Goal: Information Seeking & Learning: Learn about a topic

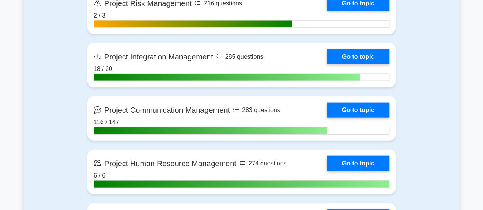
scroll to position [803, 0]
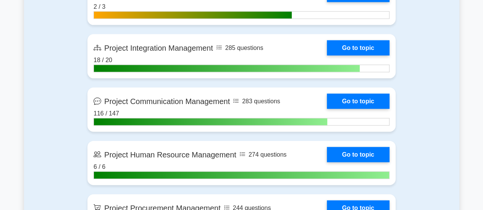
drag, startPoint x: 485, startPoint y: 13, endPoint x: 486, endPoint y: 59, distance: 46.2
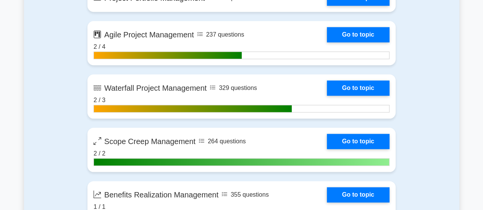
scroll to position [1823, 0]
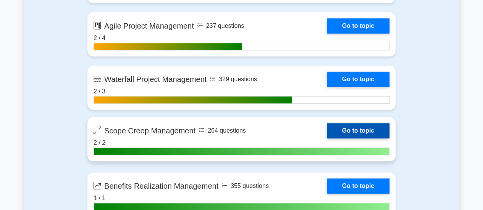
click at [364, 127] on link "Go to topic" at bounding box center [358, 130] width 63 height 15
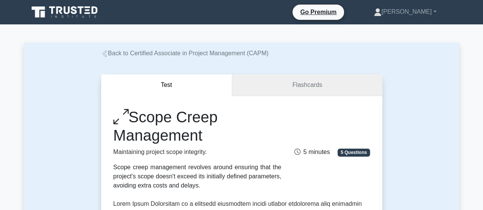
click at [340, 85] on link "Flashcards" at bounding box center [307, 85] width 150 height 22
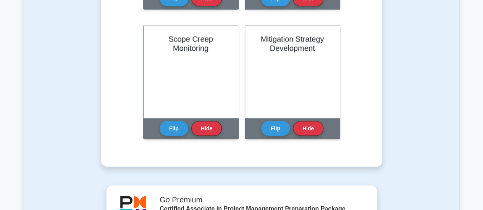
scroll to position [701, 0]
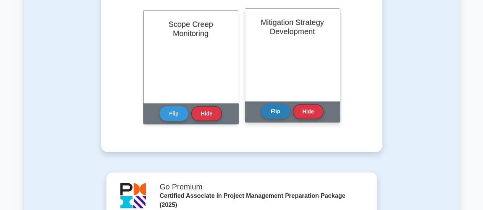
click at [273, 110] on button "Flip" at bounding box center [275, 111] width 29 height 15
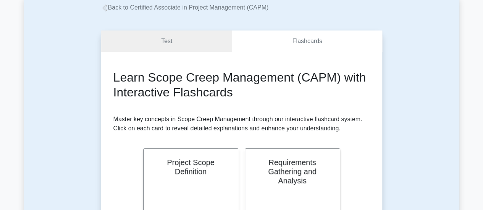
scroll to position [39, 0]
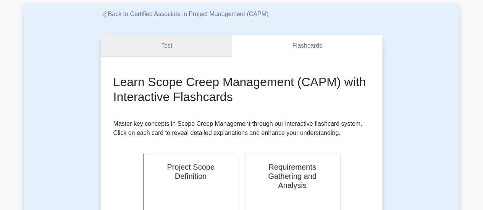
click at [156, 41] on link "Test" at bounding box center [166, 46] width 131 height 22
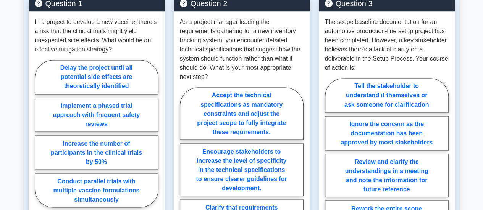
scroll to position [623, 0]
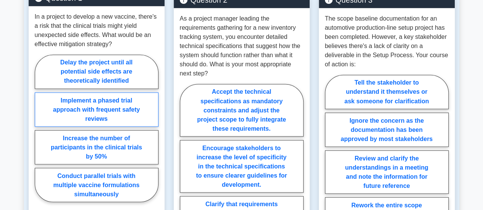
click at [118, 110] on label "Implement a phased trial approach with frequent safety reviews" at bounding box center [97, 109] width 124 height 34
click at [40, 128] on input "Implement a phased trial approach with frequent safety reviews" at bounding box center [37, 130] width 5 height 5
radio input "true"
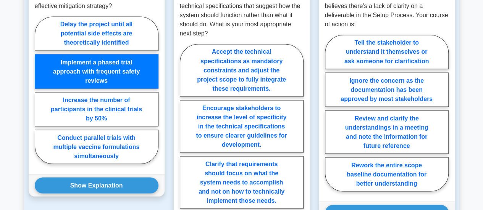
scroll to position [667, 0]
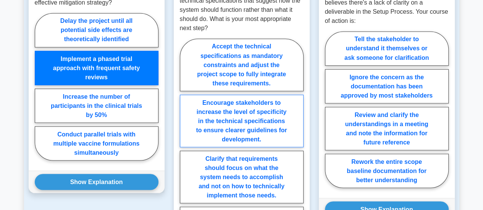
click at [253, 113] on label "Encourage stakeholders to increase the level of specificity in the technical sp…" at bounding box center [242, 121] width 124 height 53
click at [185, 144] on input "Encourage stakeholders to increase the level of specificity in the technical sp…" at bounding box center [182, 146] width 5 height 5
radio input "true"
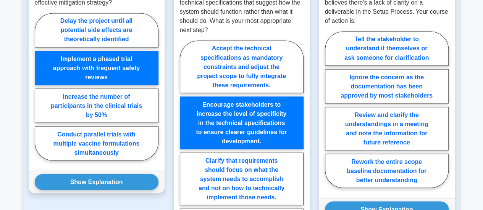
scroll to position [631, 0]
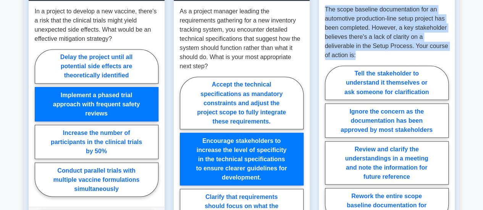
drag, startPoint x: 324, startPoint y: 8, endPoint x: 424, endPoint y: 53, distance: 110.5
click at [424, 53] on div "The scope baseline documentation for an automotive production-line setup projec…" at bounding box center [387, 116] width 136 height 234
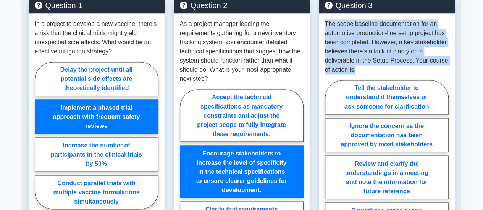
scroll to position [609, 0]
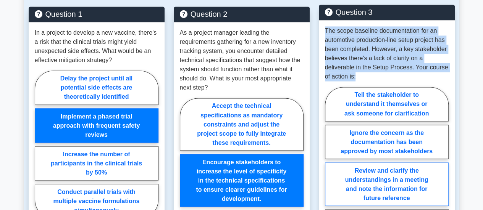
click at [408, 177] on label "Review and clarify the understandings in a meeting and note the information for…" at bounding box center [387, 184] width 124 height 43
click at [330, 170] on input "Review and clarify the understandings in a meeting and note the information for…" at bounding box center [327, 167] width 5 height 5
radio input "true"
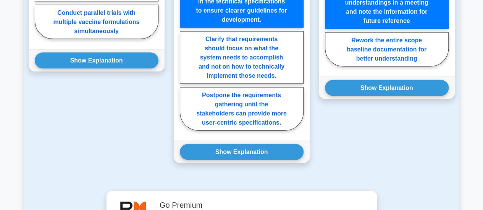
scroll to position [827, 0]
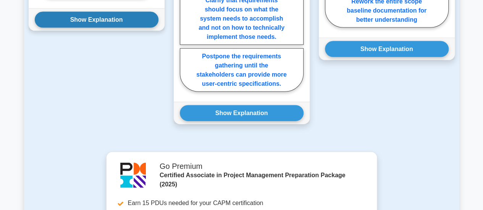
click at [100, 19] on button "Show Explanation" at bounding box center [97, 20] width 124 height 16
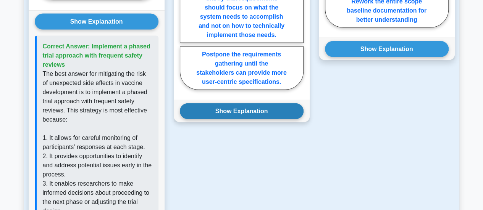
click at [201, 107] on button "Show Explanation" at bounding box center [242, 111] width 124 height 16
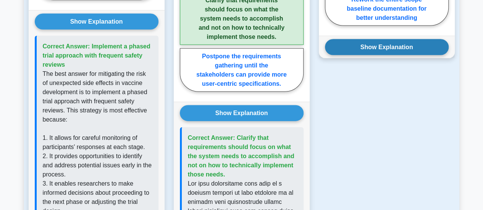
click at [366, 45] on button "Show Explanation" at bounding box center [387, 47] width 124 height 16
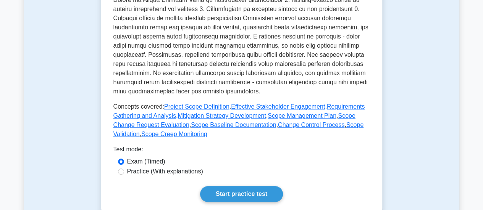
scroll to position [321, 0]
